Goal: Use online tool/utility: Utilize a website feature to perform a specific function

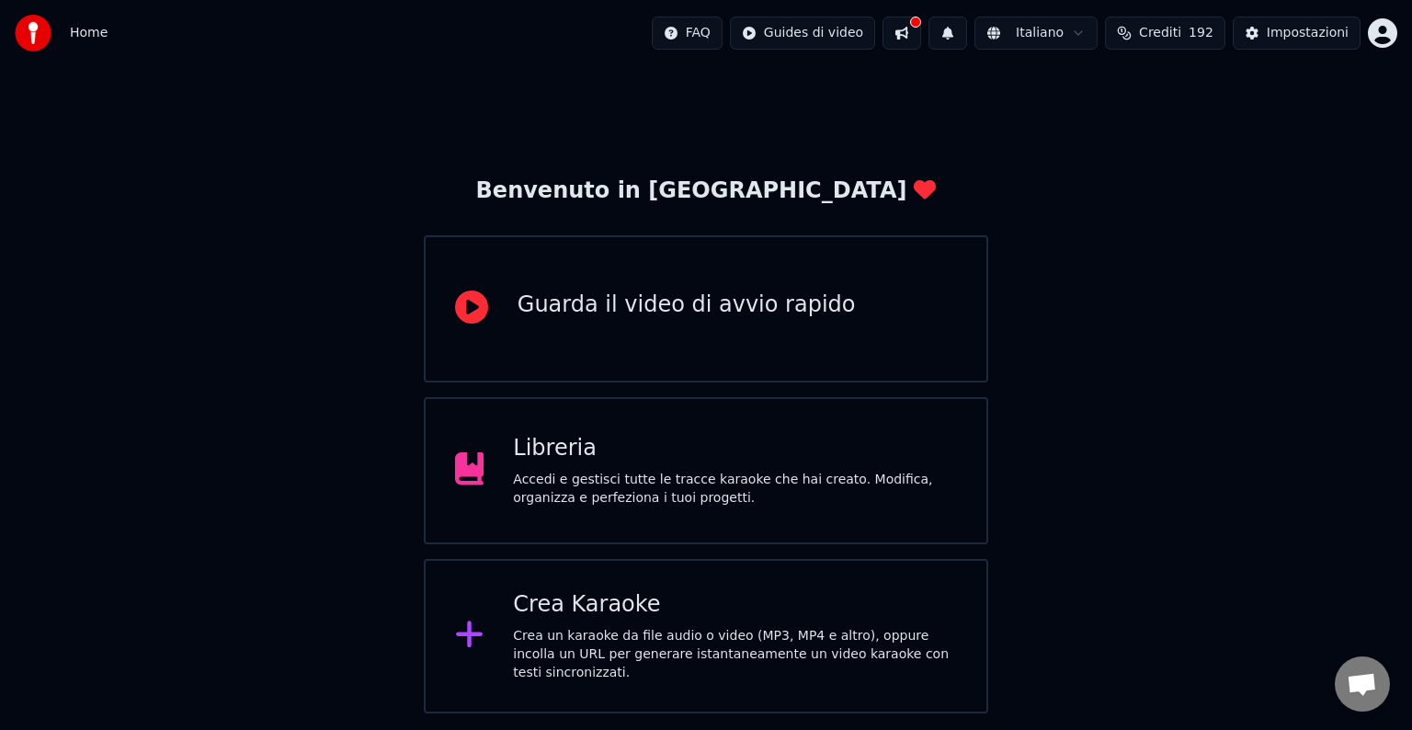
click at [673, 604] on div "Crea Karaoke" at bounding box center [735, 604] width 444 height 29
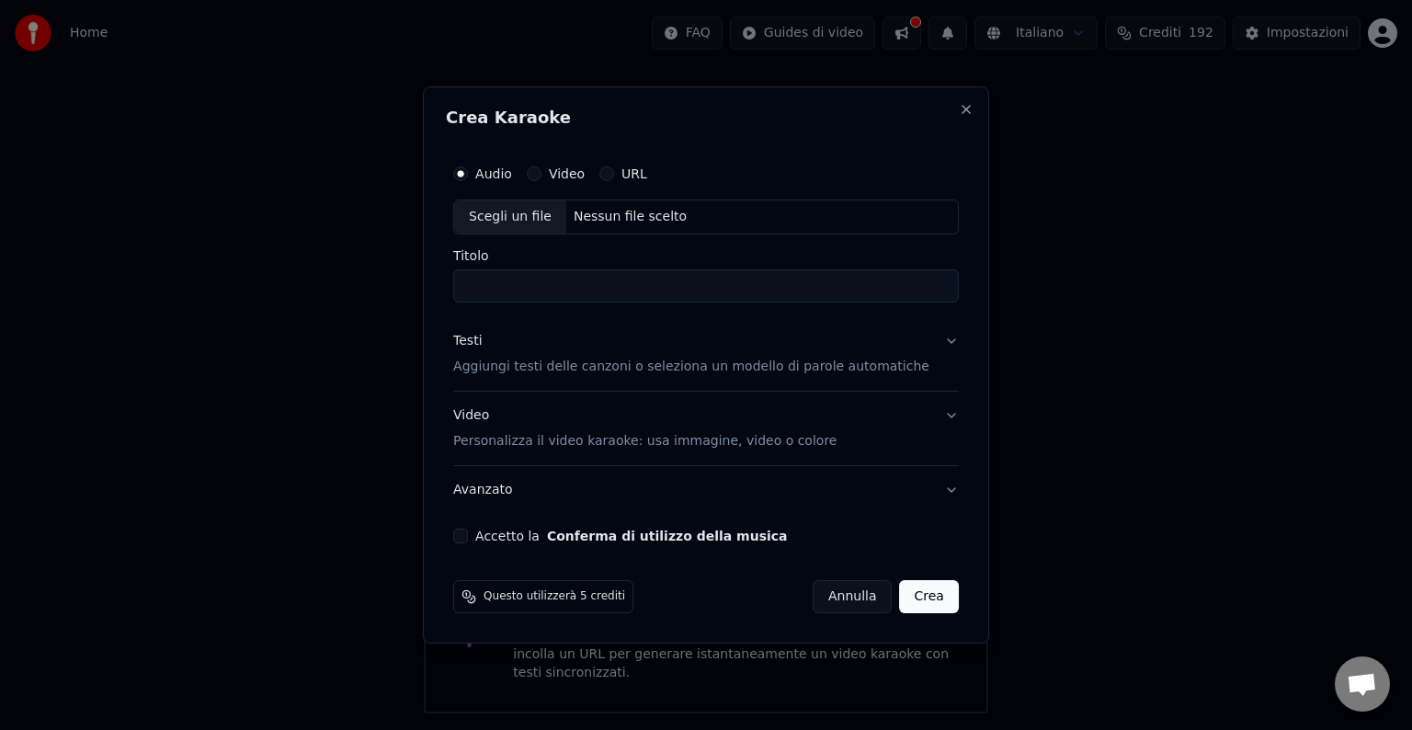
click at [510, 215] on div "Scegli un file" at bounding box center [510, 216] width 112 height 33
type input "**********"
click at [468, 529] on button "Accetto la Conferma di utilizzo della musica" at bounding box center [460, 535] width 15 height 15
click at [912, 600] on button "Crea" at bounding box center [929, 596] width 59 height 33
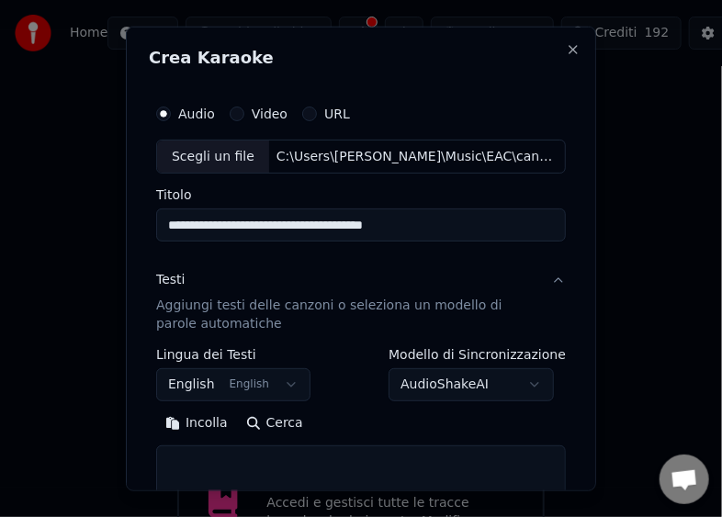
scroll to position [69, 0]
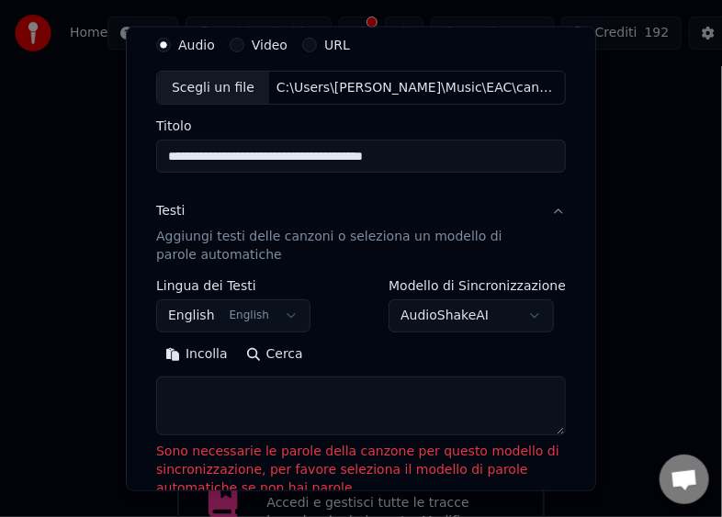
click at [188, 360] on button "Incolla" at bounding box center [196, 354] width 81 height 29
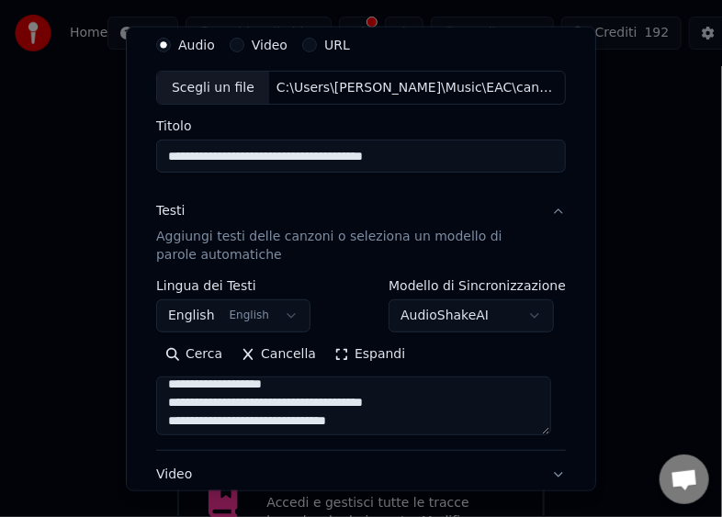
type textarea "**********"
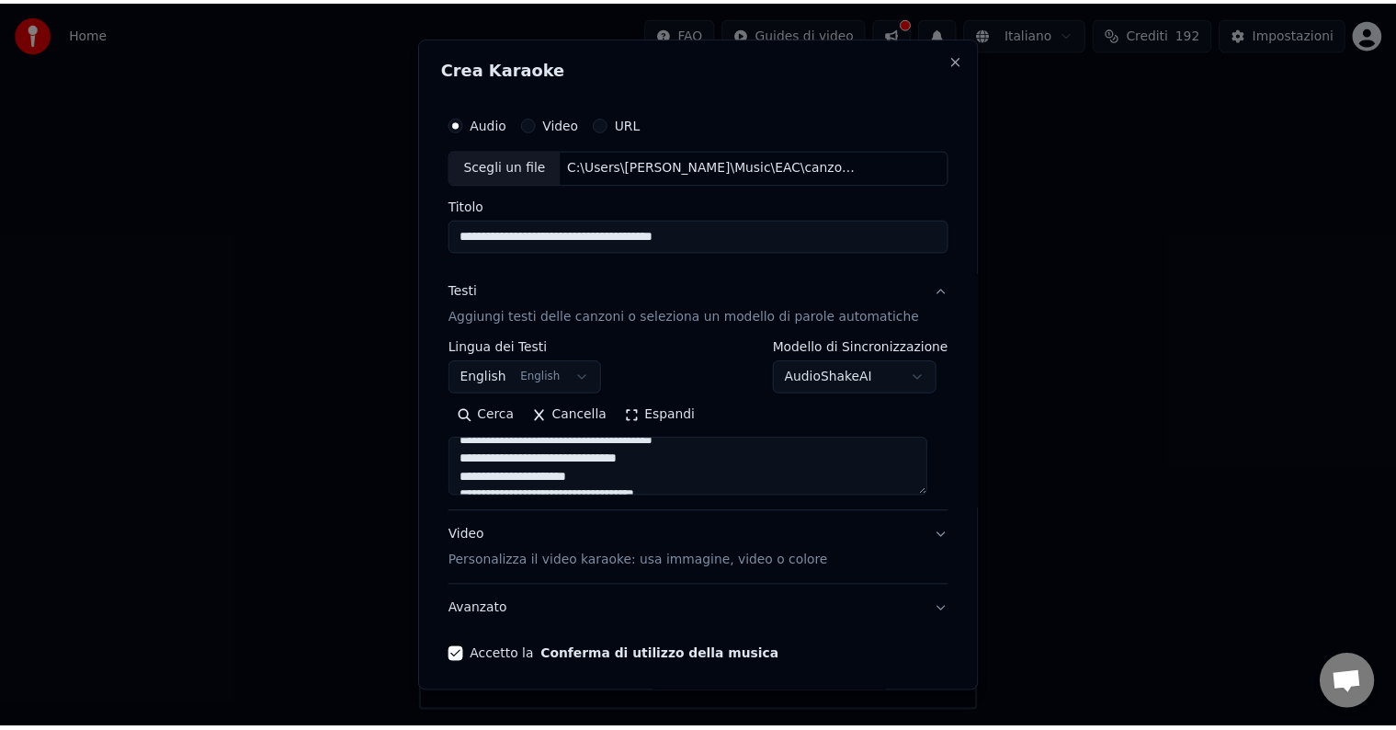
scroll to position [70, 0]
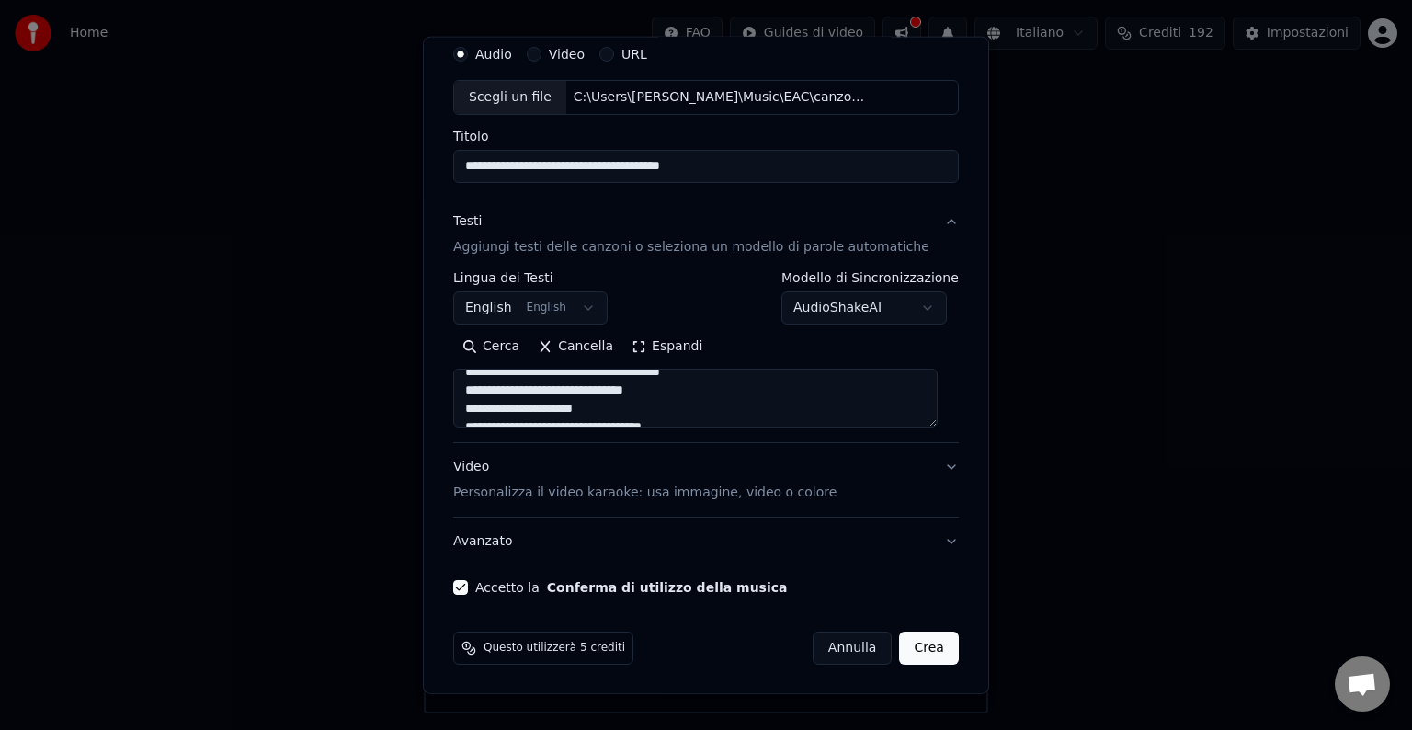
click at [908, 650] on button "Crea" at bounding box center [929, 647] width 59 height 33
select select "**"
type textarea "**********"
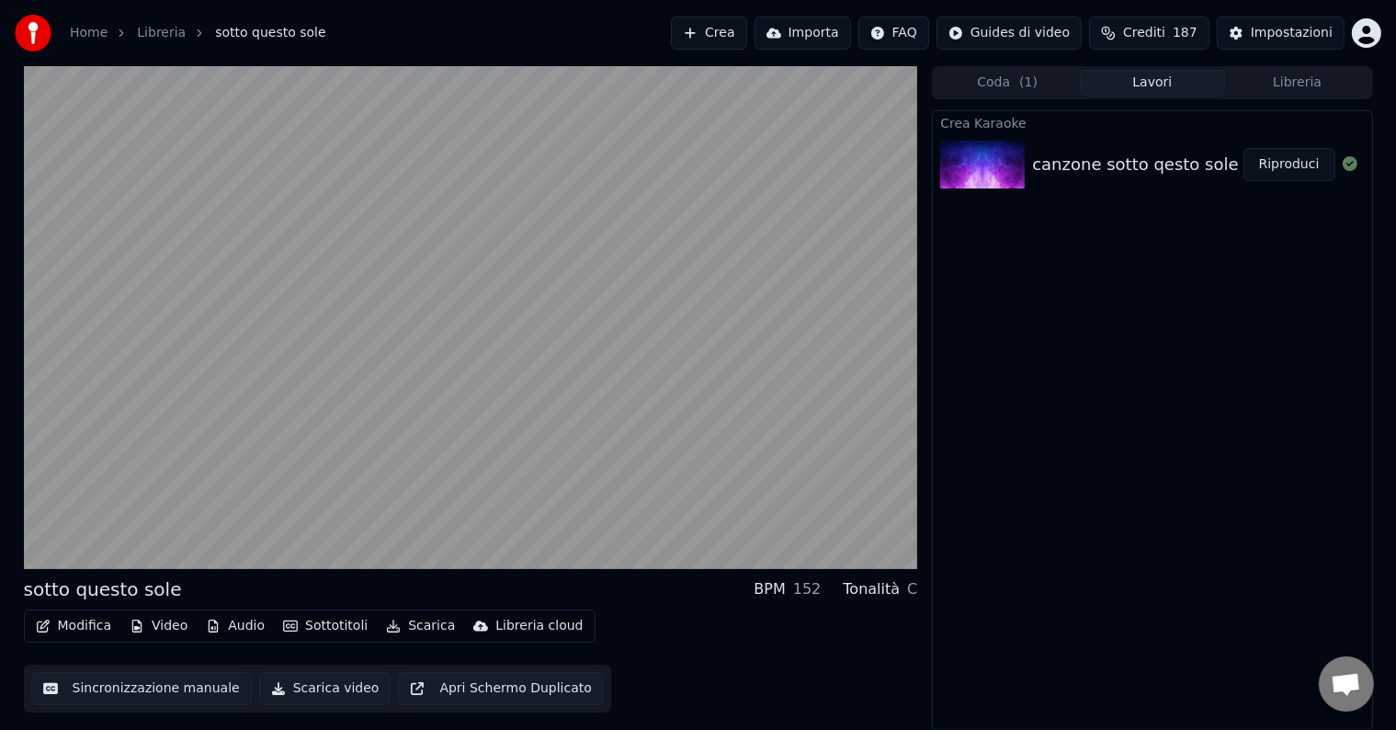
click at [332, 685] on button "Scarica video" at bounding box center [325, 688] width 132 height 33
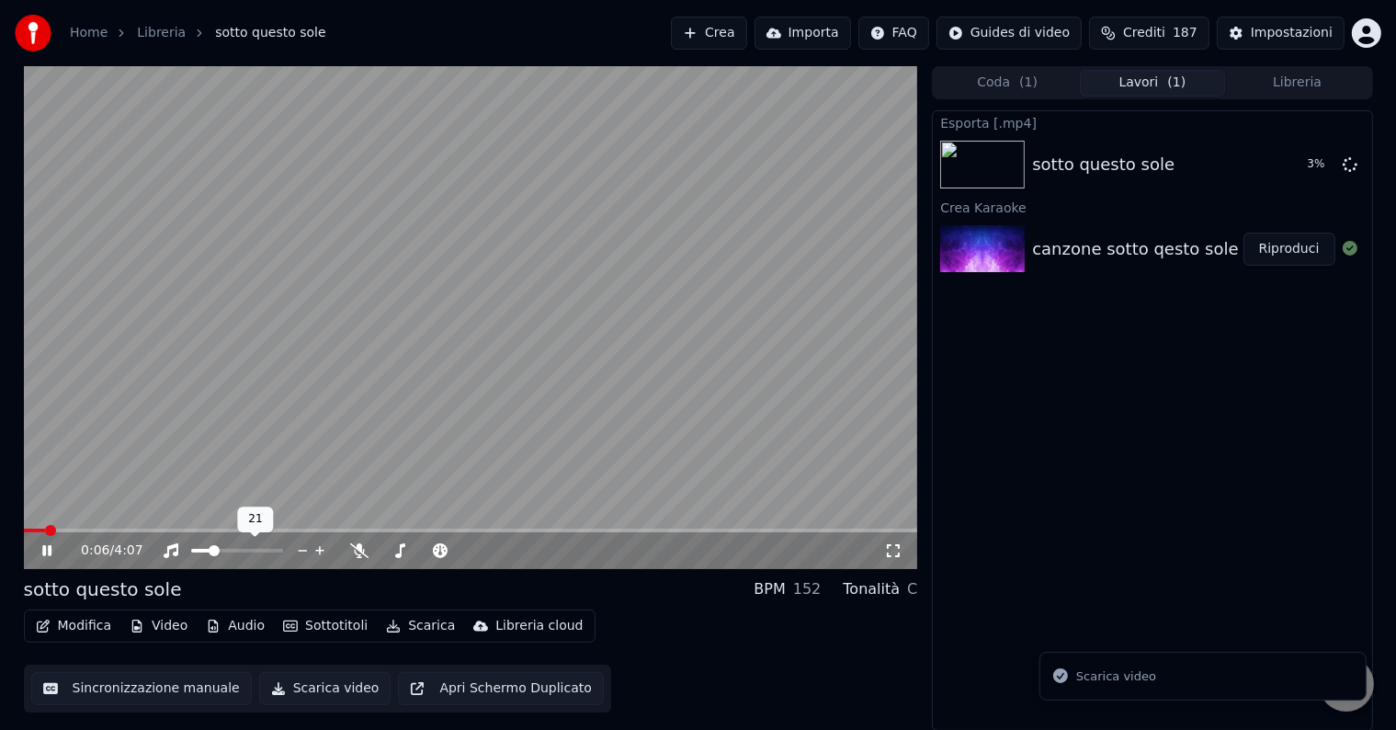
click at [213, 551] on span at bounding box center [214, 550] width 11 height 11
click at [191, 551] on span at bounding box center [196, 550] width 11 height 11
click at [44, 549] on icon at bounding box center [46, 550] width 9 height 11
click at [1277, 158] on button "Mostra" at bounding box center [1297, 164] width 75 height 33
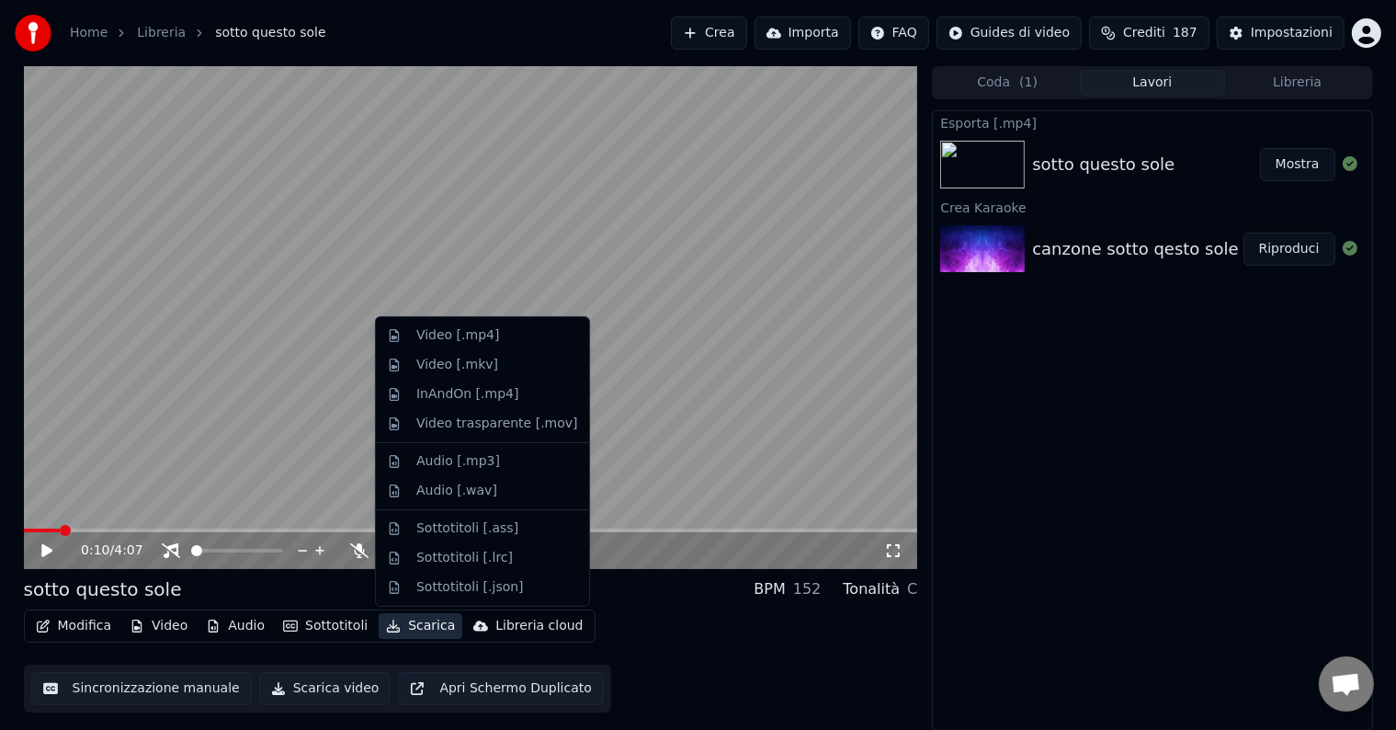
click at [419, 633] on button "Scarica" at bounding box center [421, 626] width 84 height 26
click at [475, 337] on div "Video [.mp4]" at bounding box center [457, 335] width 83 height 18
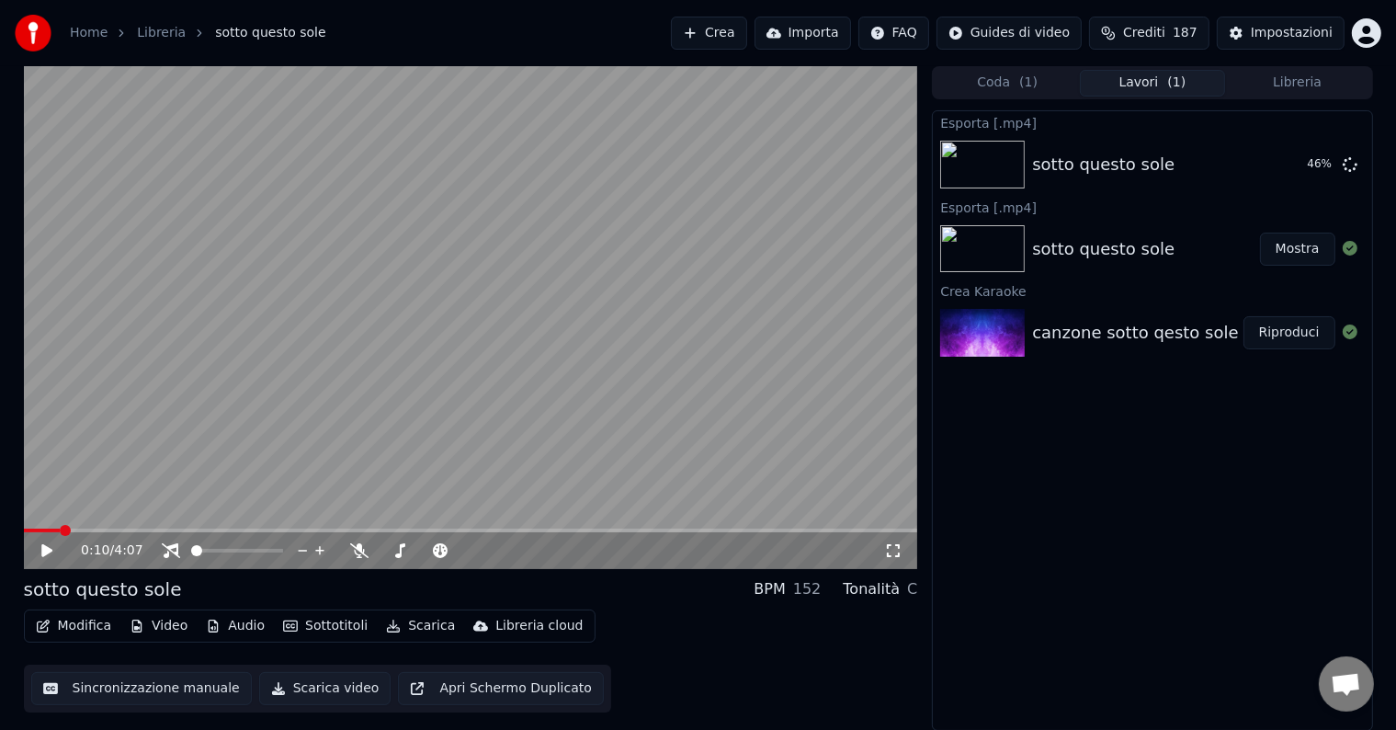
click at [46, 548] on icon at bounding box center [46, 550] width 11 height 13
click at [45, 552] on icon at bounding box center [46, 550] width 9 height 11
